Goal: Navigation & Orientation: Find specific page/section

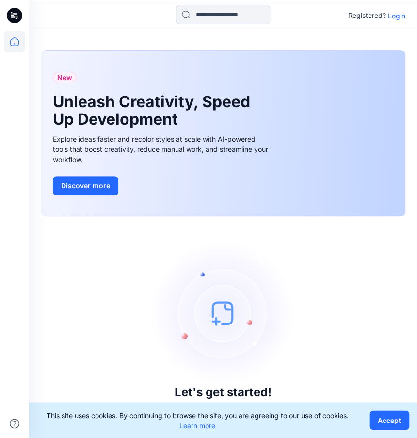
click at [50, 24] on div at bounding box center [77, 15] width 97 height 21
click at [402, 16] on p "Login" at bounding box center [396, 16] width 17 height 10
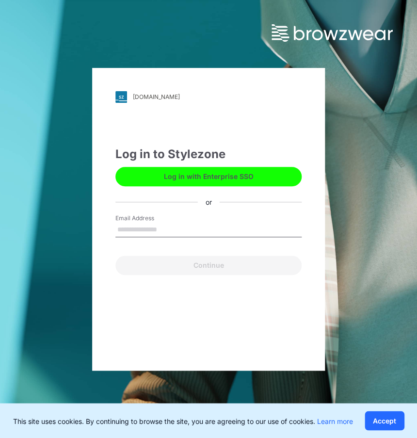
click at [165, 226] on input "Email Address" at bounding box center [208, 229] width 186 height 15
click at [145, 247] on form "Email Address Continue" at bounding box center [208, 244] width 186 height 61
click at [146, 233] on input "Email Address" at bounding box center [208, 229] width 186 height 15
click at [166, 224] on input "Email Address" at bounding box center [208, 229] width 186 height 15
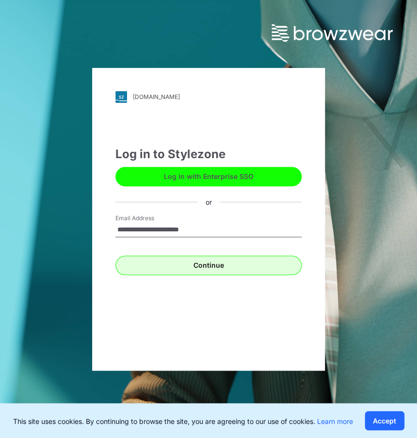
type input "**********"
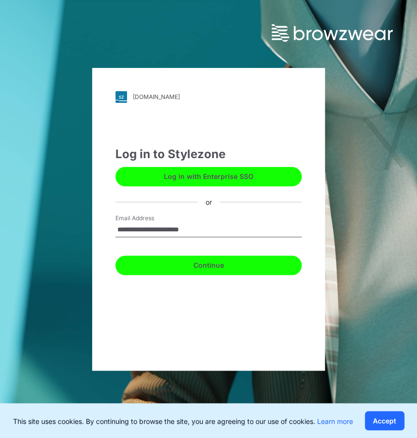
click at [166, 267] on button "Continue" at bounding box center [208, 264] width 186 height 19
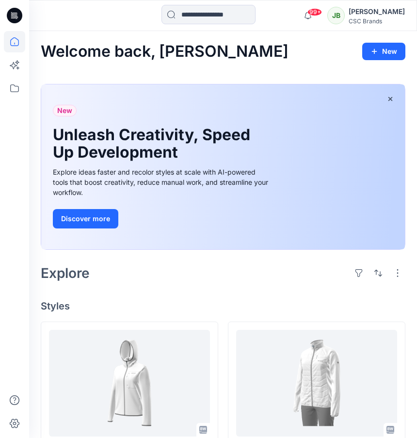
scroll to position [58, 0]
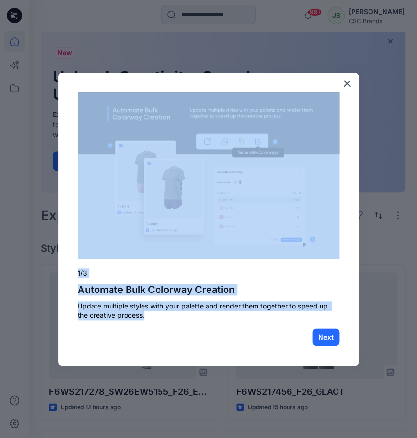
drag, startPoint x: 332, startPoint y: 328, endPoint x: 342, endPoint y: 236, distance: 92.7
click at [342, 236] on div "× 1/3 Automate Bulk Colorway Creation Update multiple styles with your palette …" at bounding box center [208, 219] width 301 height 293
click at [349, 81] on button "×" at bounding box center [346, 84] width 9 height 16
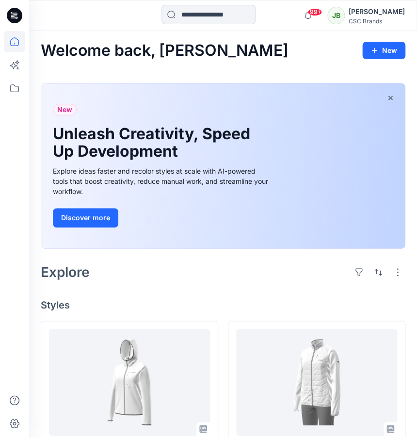
scroll to position [0, 0]
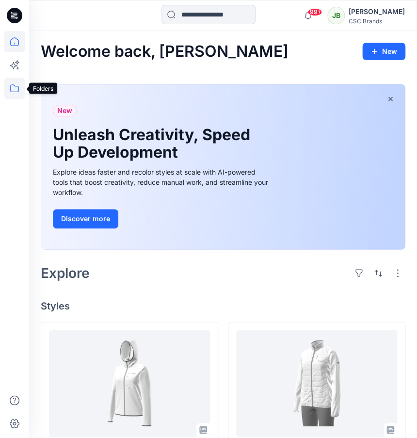
click at [13, 86] on icon at bounding box center [14, 88] width 21 height 21
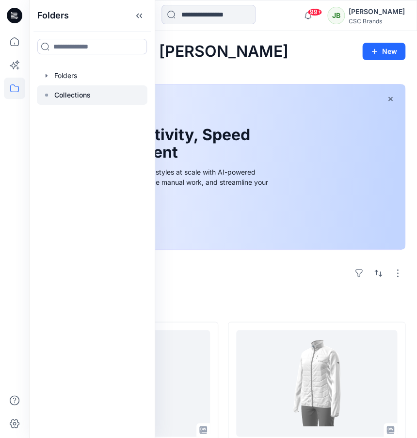
click at [55, 97] on p "Collections" at bounding box center [72, 95] width 36 height 12
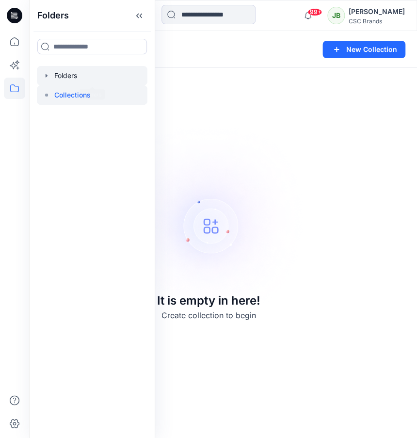
click at [65, 76] on div at bounding box center [92, 75] width 111 height 19
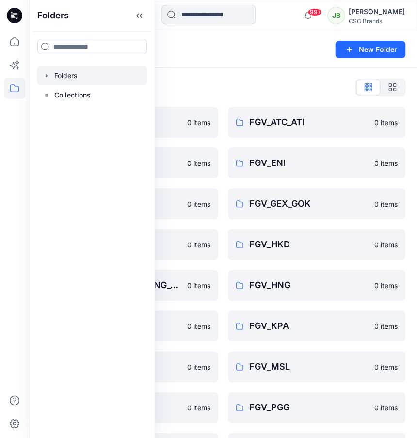
click at [230, 85] on div "Folders List" at bounding box center [223, 87] width 365 height 16
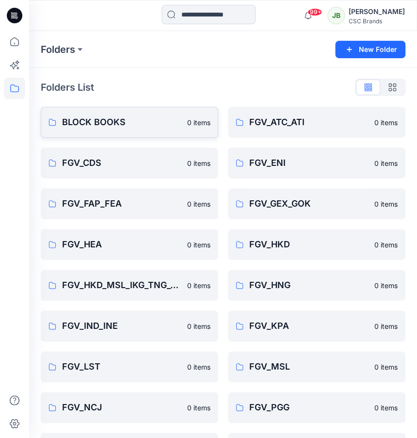
click at [103, 125] on p "BLOCK BOOKS" at bounding box center [121, 122] width 119 height 14
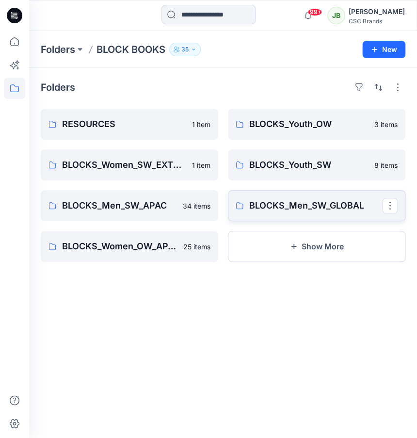
click at [310, 199] on link "BLOCKS_Men_SW_GLOBAL" at bounding box center [316, 205] width 177 height 31
click at [282, 203] on p "BLOCKS_Men_SW_GLOBAL" at bounding box center [315, 206] width 133 height 14
click at [282, 250] on button "Show More" at bounding box center [316, 246] width 177 height 31
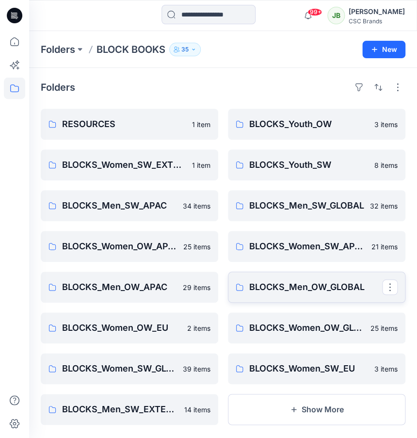
click at [333, 285] on p "BLOCKS_Men_OW_GLOBAL" at bounding box center [315, 287] width 133 height 14
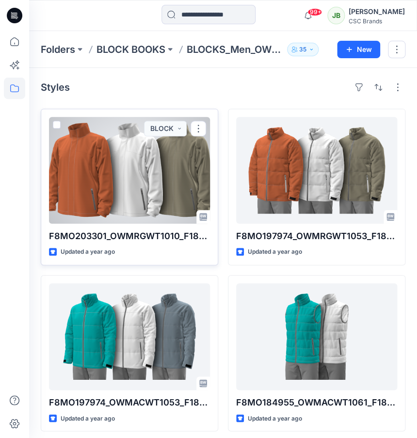
click at [146, 197] on div at bounding box center [129, 170] width 161 height 107
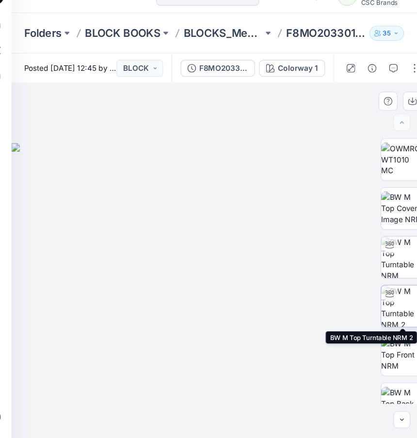
click at [394, 307] on img at bounding box center [386, 299] width 38 height 38
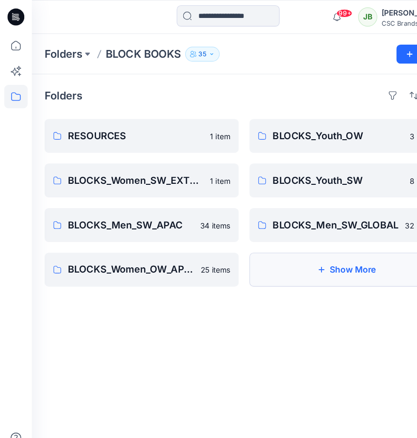
click at [268, 254] on button "Show More" at bounding box center [316, 246] width 177 height 31
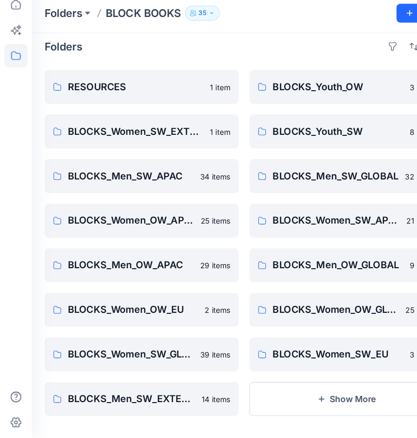
scroll to position [14, 0]
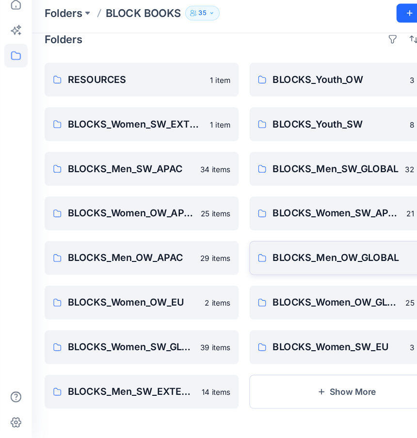
click at [310, 275] on p "BLOCKS_Men_OW_GLOBAL" at bounding box center [315, 273] width 133 height 14
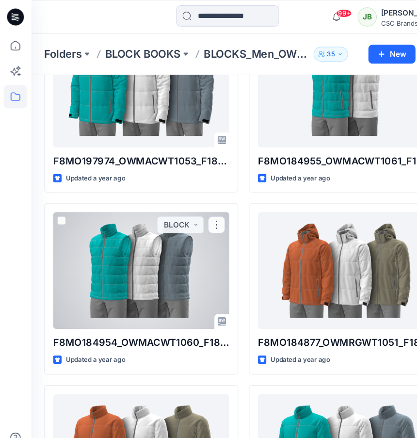
scroll to position [251, 0]
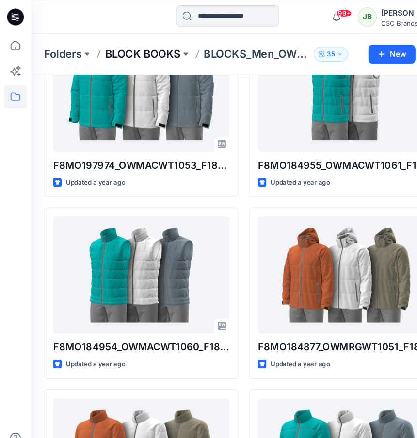
click at [156, 48] on p "BLOCK BOOKS" at bounding box center [130, 50] width 69 height 14
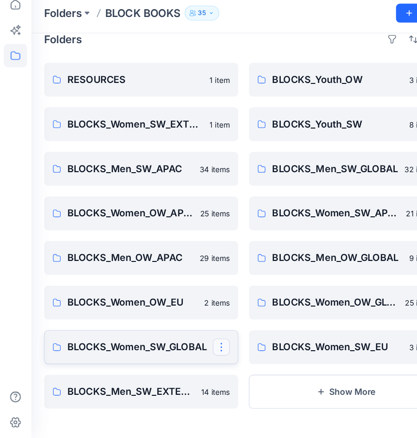
click at [207, 356] on button "button" at bounding box center [203, 355] width 16 height 16
click at [293, 397] on icon "button" at bounding box center [293, 395] width 5 height 5
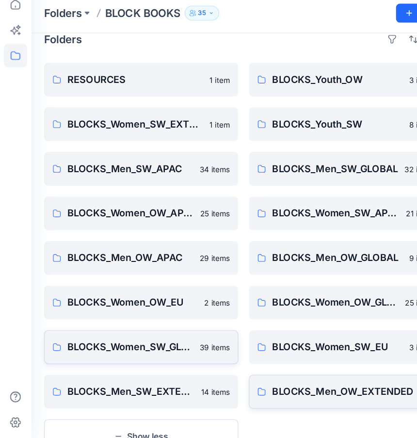
scroll to position [55, 0]
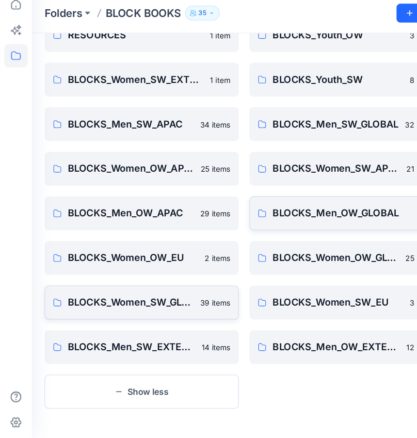
click at [279, 232] on p "BLOCKS_Men_OW_GLOBAL" at bounding box center [315, 232] width 133 height 14
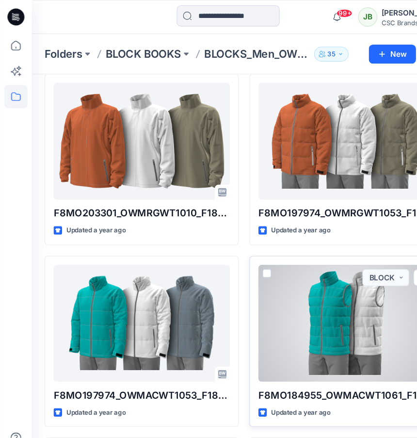
scroll to position [27, 0]
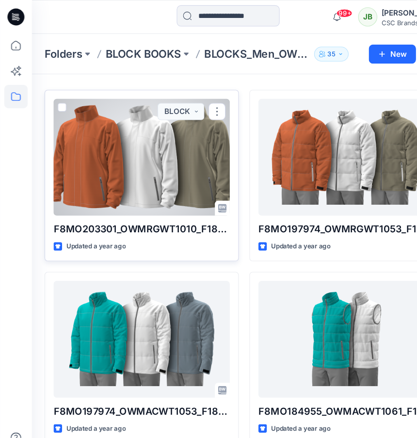
click at [137, 153] on div at bounding box center [129, 143] width 161 height 107
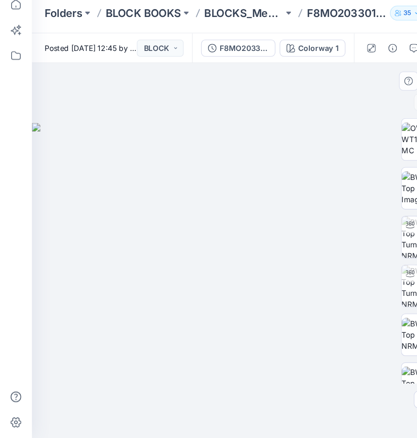
click at [116, 255] on img at bounding box center [223, 293] width 388 height 287
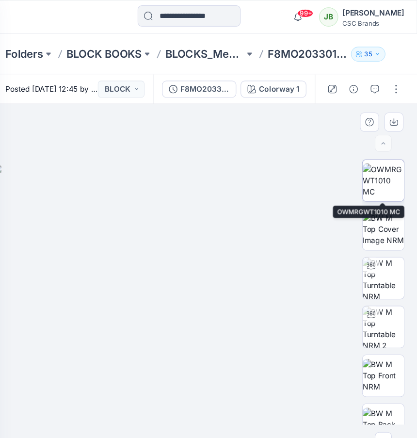
click at [384, 163] on img at bounding box center [386, 164] width 38 height 31
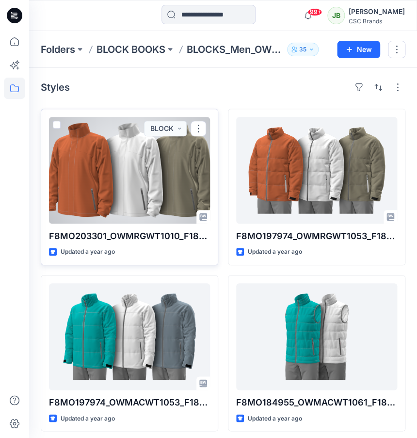
click at [148, 219] on div at bounding box center [129, 170] width 161 height 107
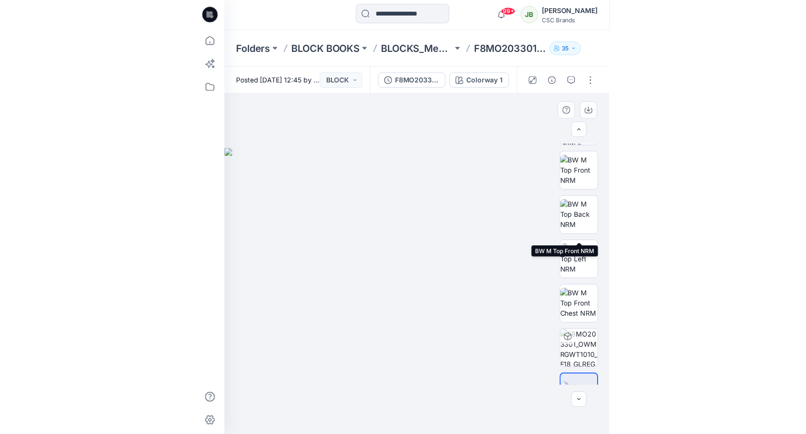
scroll to position [198, 0]
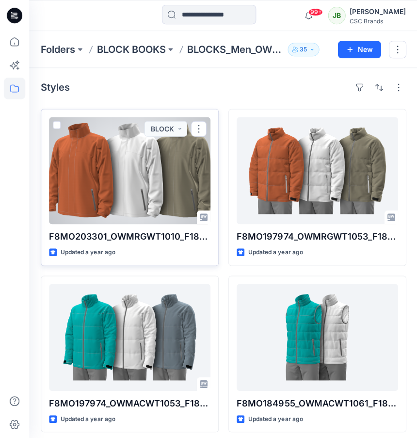
click at [160, 206] on div at bounding box center [129, 170] width 161 height 107
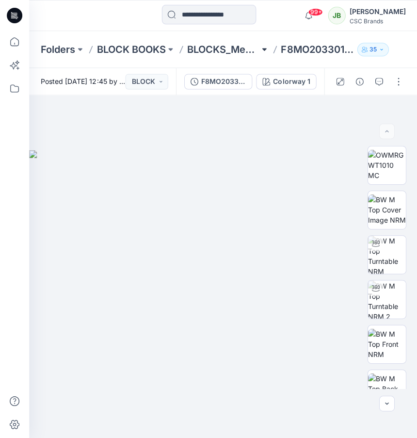
click at [264, 48] on button at bounding box center [264, 50] width 10 height 14
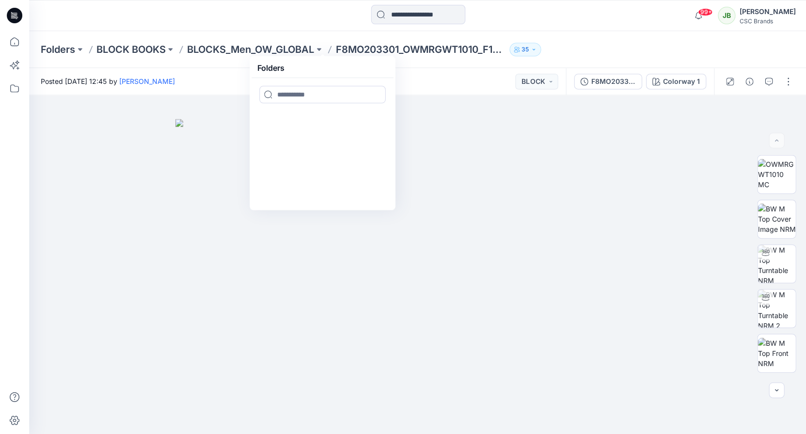
click at [416, 78] on div "Posted [DATE] 12:45 by [PERSON_NAME] BLOCK" at bounding box center [297, 81] width 536 height 27
